Goal: Navigation & Orientation: Find specific page/section

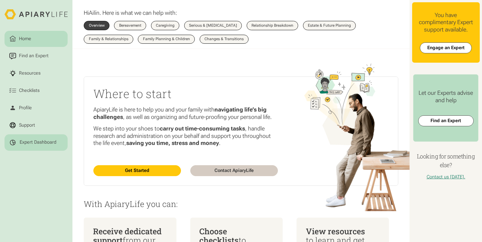
click at [41, 143] on div "Expert Dashboard" at bounding box center [38, 143] width 37 height 6
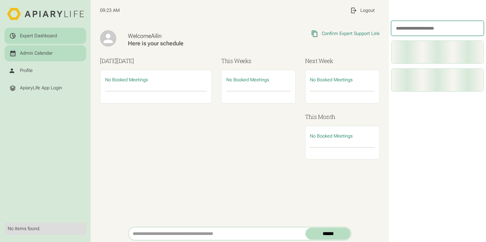
click at [56, 57] on link "Admin Calendar" at bounding box center [46, 53] width 82 height 16
